Goal: Transaction & Acquisition: Purchase product/service

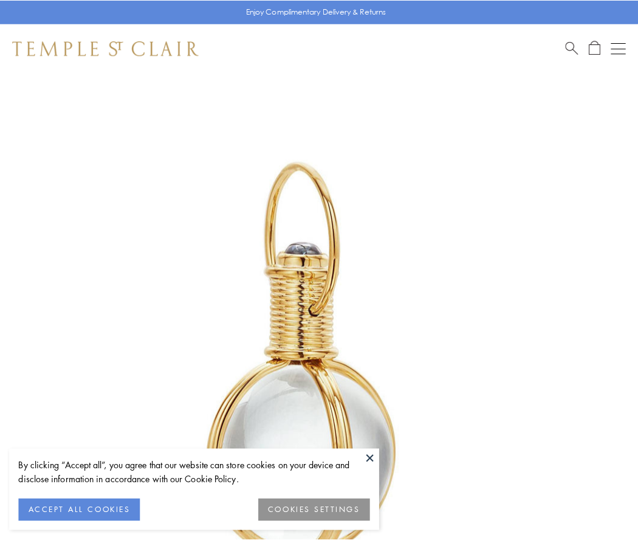
scroll to position [317, 0]
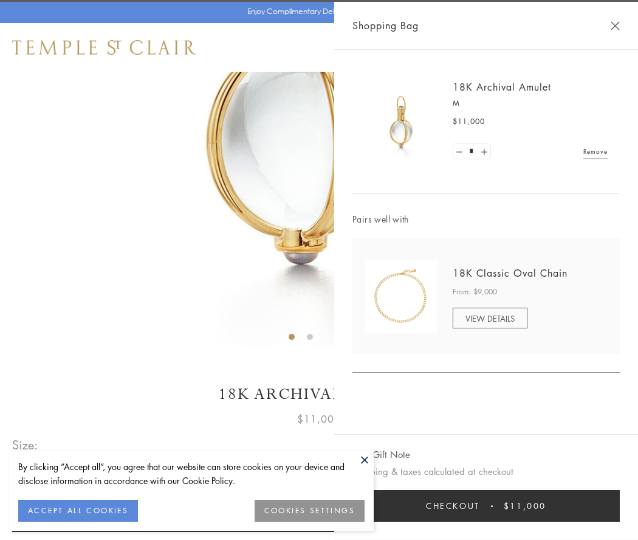
click at [486, 506] on button "Checkout $11,000" at bounding box center [487, 506] width 268 height 32
